Goal: Information Seeking & Learning: Learn about a topic

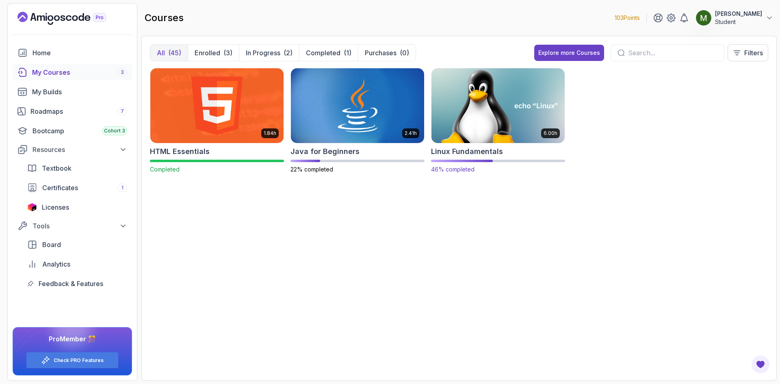
click at [521, 129] on img at bounding box center [498, 105] width 140 height 78
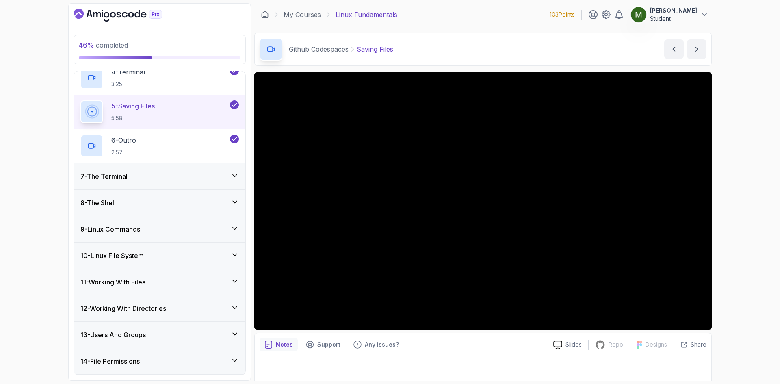
click at [203, 170] on div "7 - The Terminal" at bounding box center [159, 176] width 171 height 26
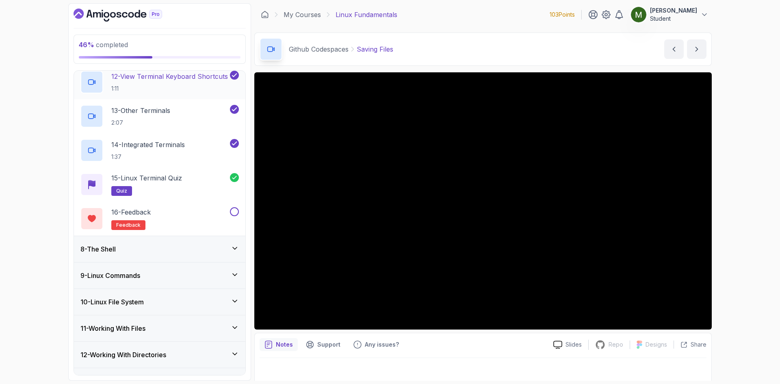
scroll to position [633, 0]
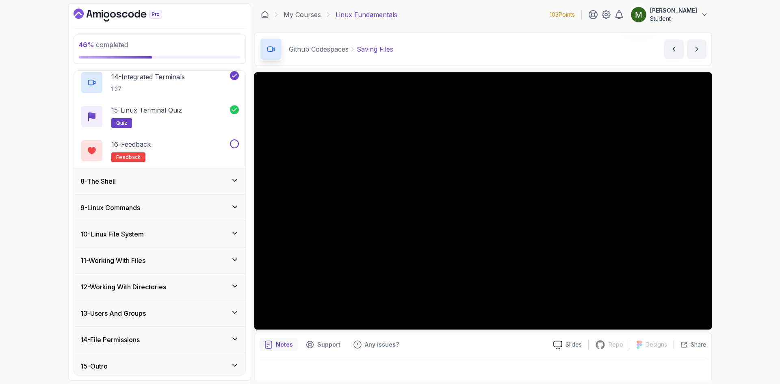
click at [210, 181] on div "8 - The Shell" at bounding box center [159, 181] width 158 height 10
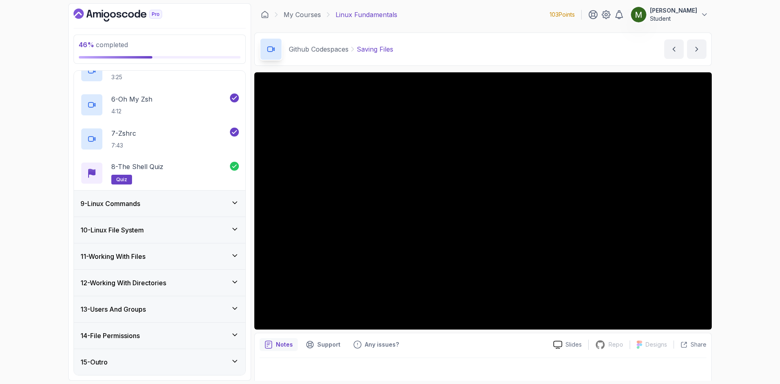
click at [221, 207] on div "9 - Linux Commands" at bounding box center [159, 204] width 158 height 10
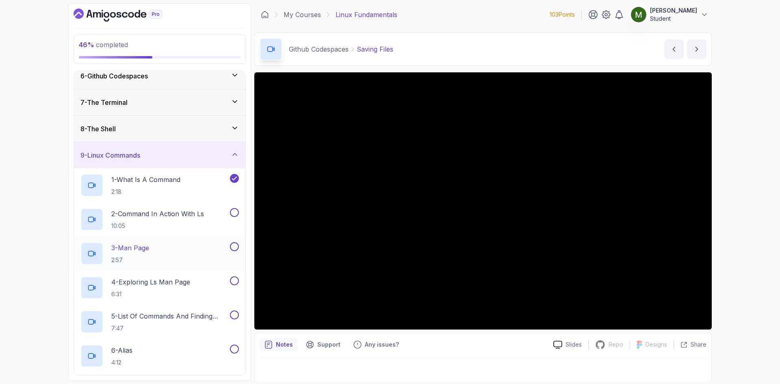
scroll to position [160, 0]
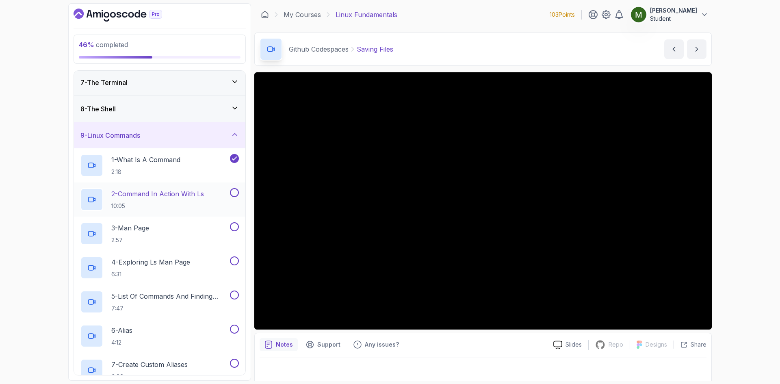
click at [207, 194] on div "2 - Command In Action With ls 10:05" at bounding box center [154, 199] width 148 height 23
